Goal: Task Accomplishment & Management: Use online tool/utility

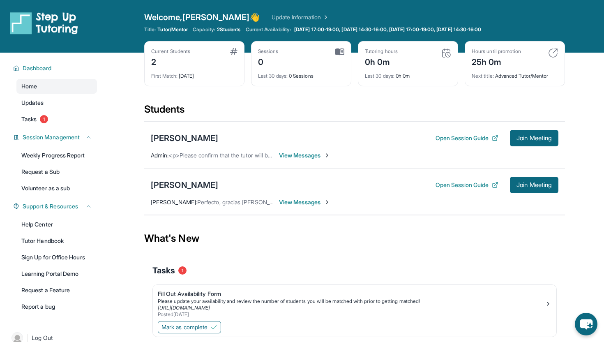
click at [297, 154] on span "View Messages" at bounding box center [304, 155] width 51 height 8
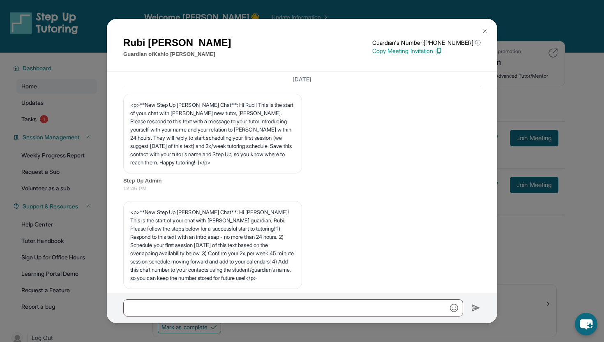
scroll to position [409, 0]
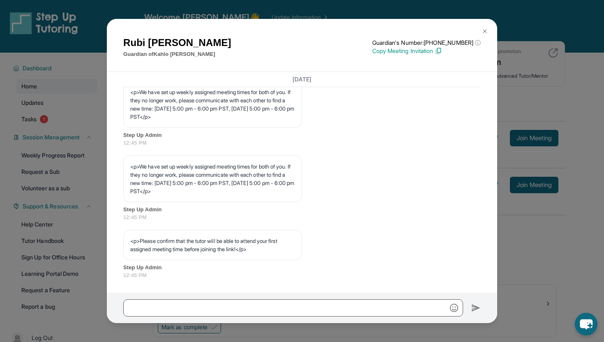
click at [486, 31] on img at bounding box center [485, 31] width 7 height 7
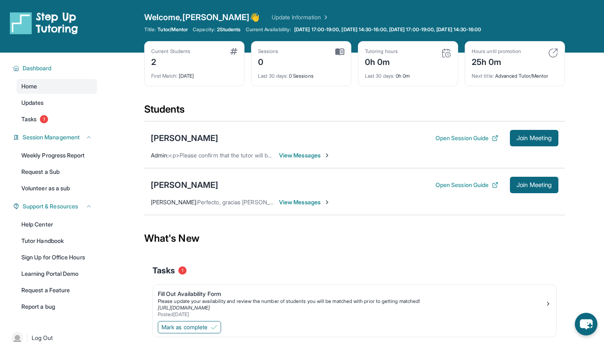
click at [296, 205] on span "View Messages" at bounding box center [304, 202] width 51 height 8
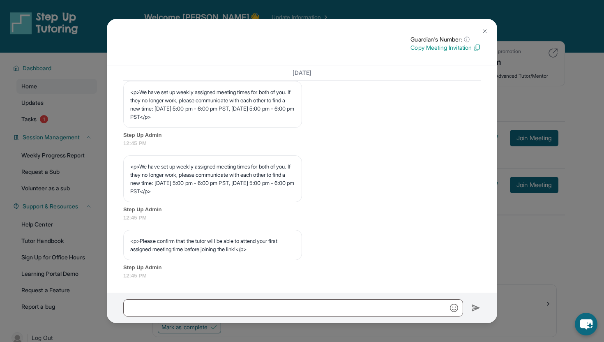
scroll to position [53, 0]
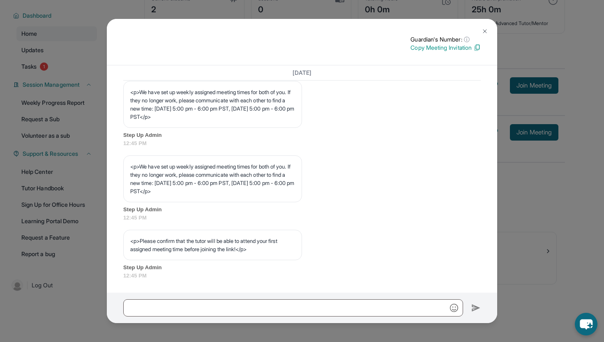
click at [485, 29] on img at bounding box center [485, 31] width 7 height 7
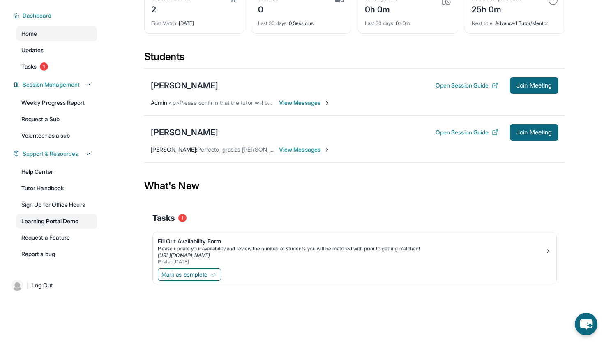
click at [48, 220] on link "Learning Portal Demo" at bounding box center [56, 221] width 81 height 15
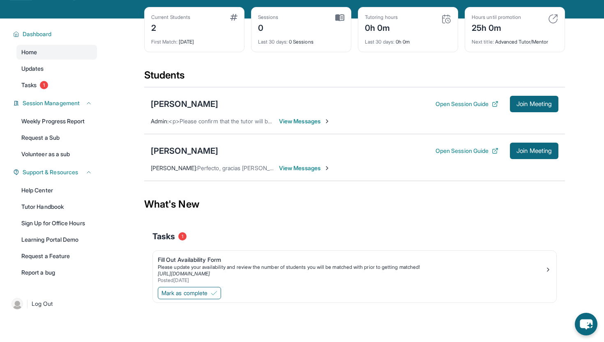
scroll to position [34, 0]
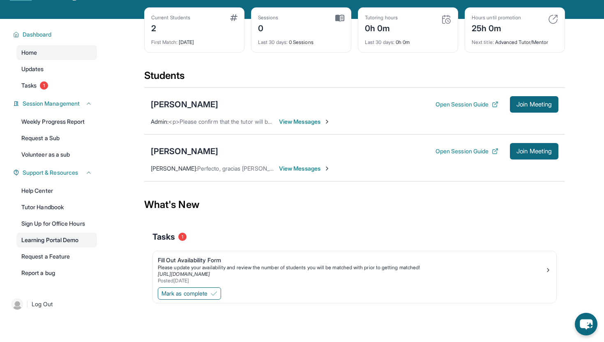
click at [43, 239] on link "Learning Portal Demo" at bounding box center [56, 240] width 81 height 15
click at [54, 242] on link "Learning Portal Demo" at bounding box center [56, 240] width 81 height 15
click at [189, 153] on div "[PERSON_NAME]" at bounding box center [184, 152] width 67 height 12
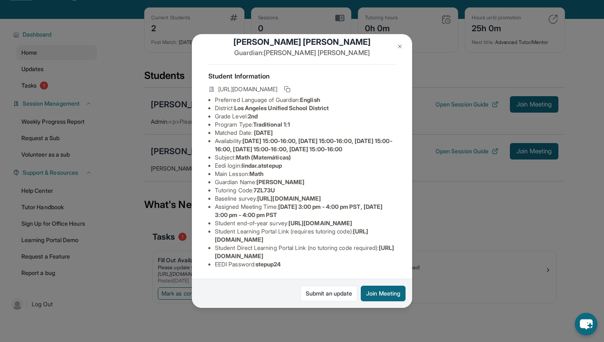
scroll to position [80, 0]
click at [399, 48] on img at bounding box center [400, 46] width 7 height 7
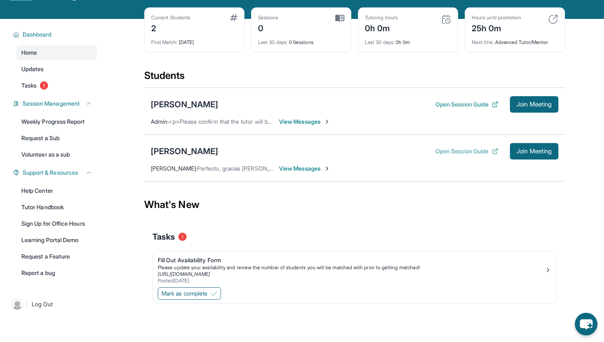
click at [440, 151] on button "Open Session Guide" at bounding box center [467, 151] width 63 height 8
click at [449, 151] on button "Open Session Guide" at bounding box center [467, 151] width 63 height 8
click at [519, 103] on span "Join Meeting" at bounding box center [534, 104] width 35 height 5
click at [524, 152] on span "Join Meeting" at bounding box center [534, 151] width 35 height 5
